Goal: Transaction & Acquisition: Book appointment/travel/reservation

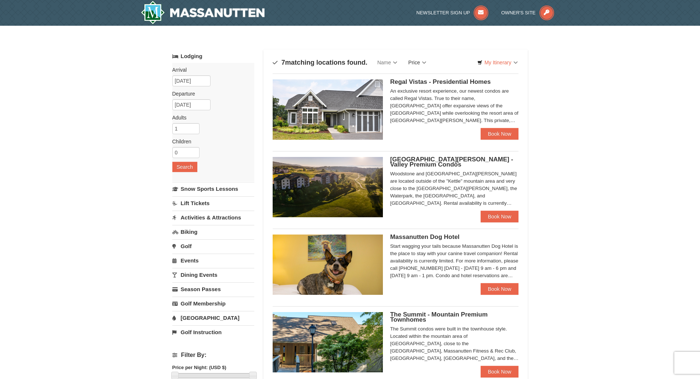
click at [419, 65] on link "Price" at bounding box center [417, 62] width 29 height 15
click at [422, 80] on link "Price (Low to High)" at bounding box center [432, 78] width 59 height 10
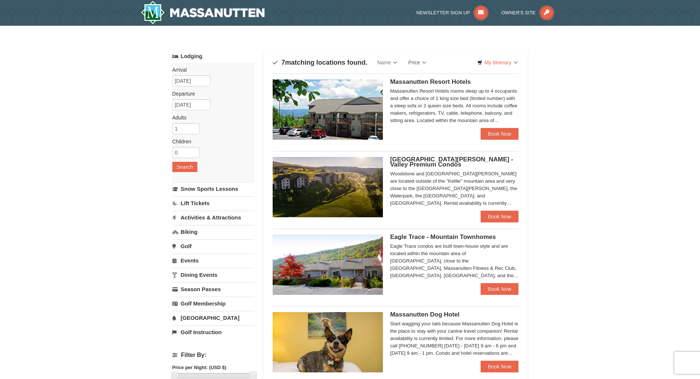
click at [455, 80] on span "Massanutten Resort Hotels" at bounding box center [430, 81] width 80 height 7
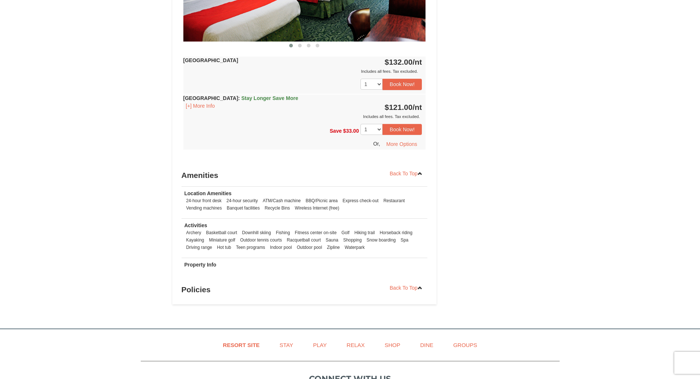
scroll to position [808, 0]
